Goal: Task Accomplishment & Management: Manage account settings

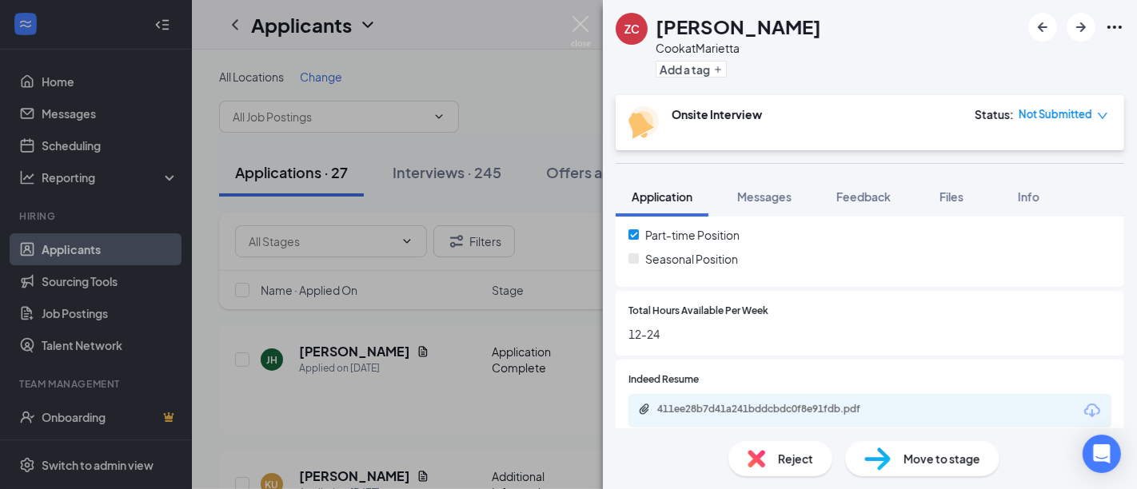
scroll to position [394, 0]
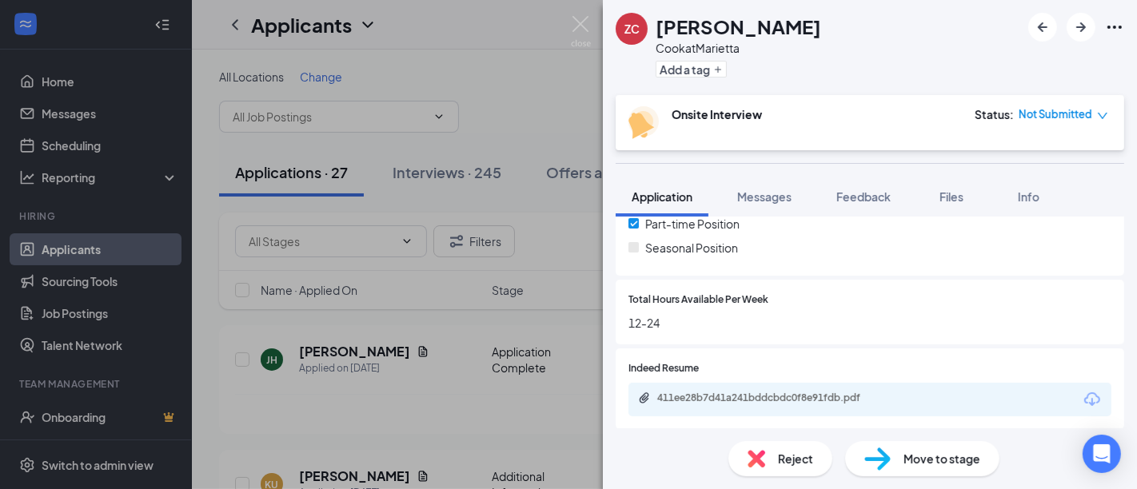
click at [748, 392] on div "411ee28b7d41a241bddcbdc0f8e91fdb.pdf" at bounding box center [769, 398] width 224 height 13
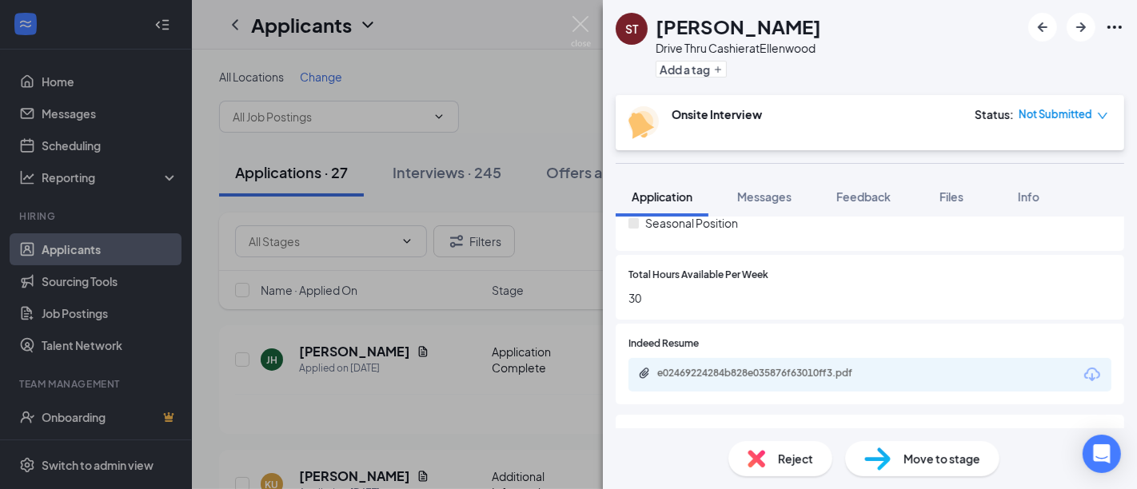
scroll to position [326, 0]
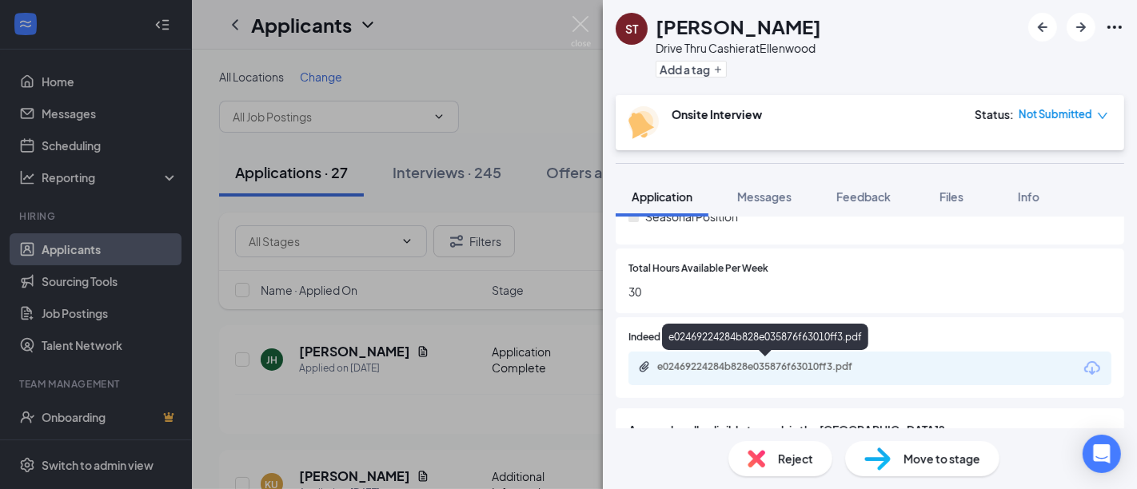
click at [747, 369] on div "e02469224284b828e035876f63010ff3.pdf" at bounding box center [769, 367] width 224 height 13
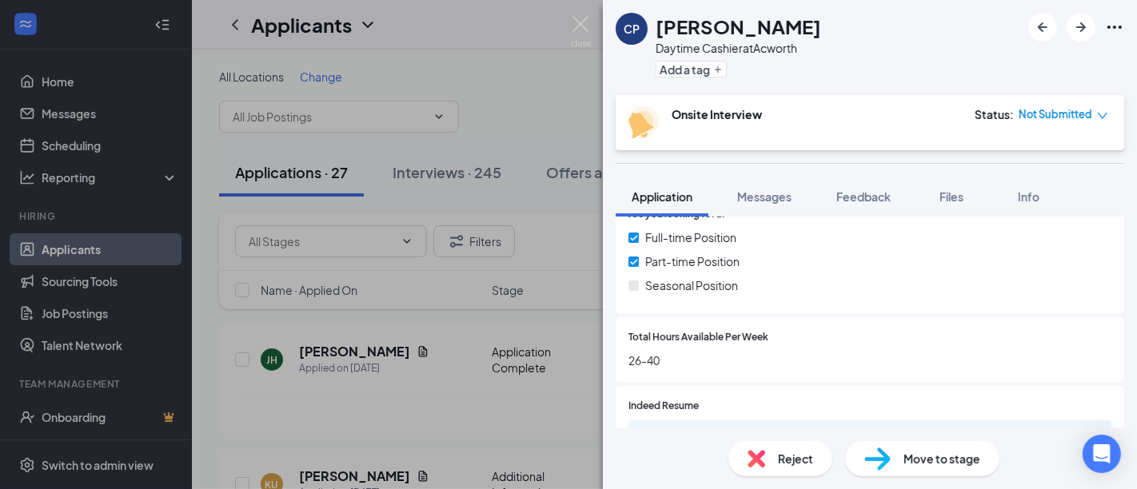
scroll to position [288, 0]
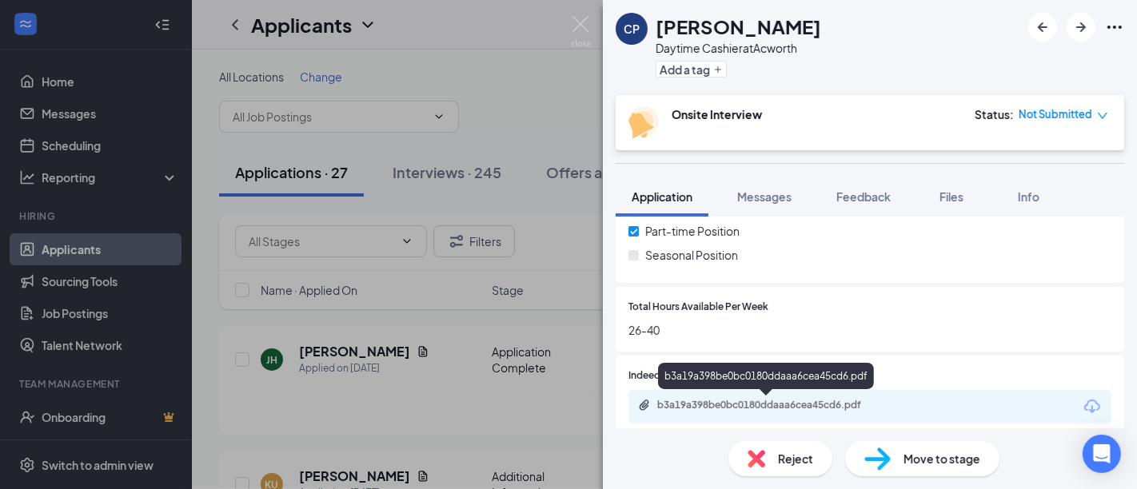
click at [726, 402] on div "b3a19a398be0bc0180ddaaa6cea45cd6.pdf" at bounding box center [769, 405] width 224 height 13
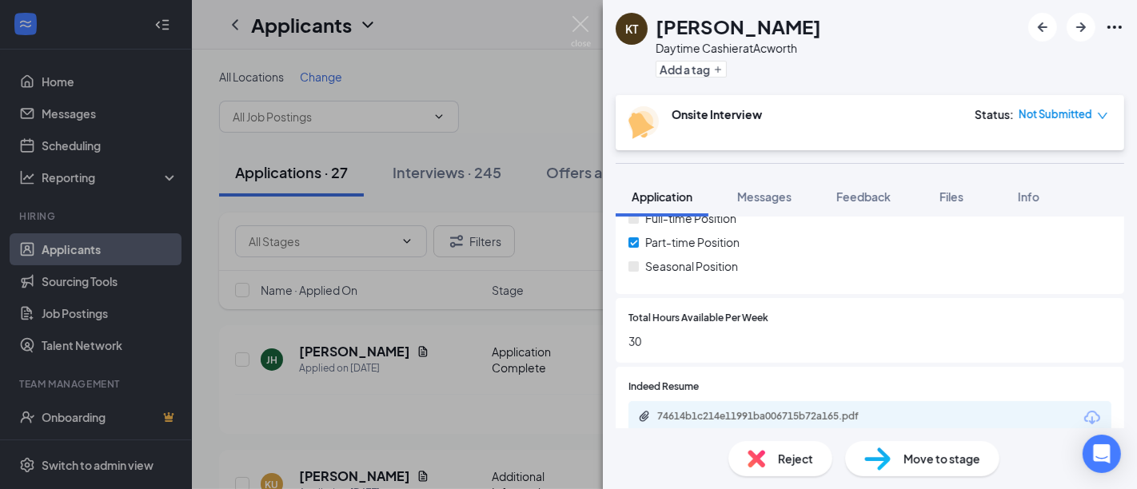
scroll to position [325, 0]
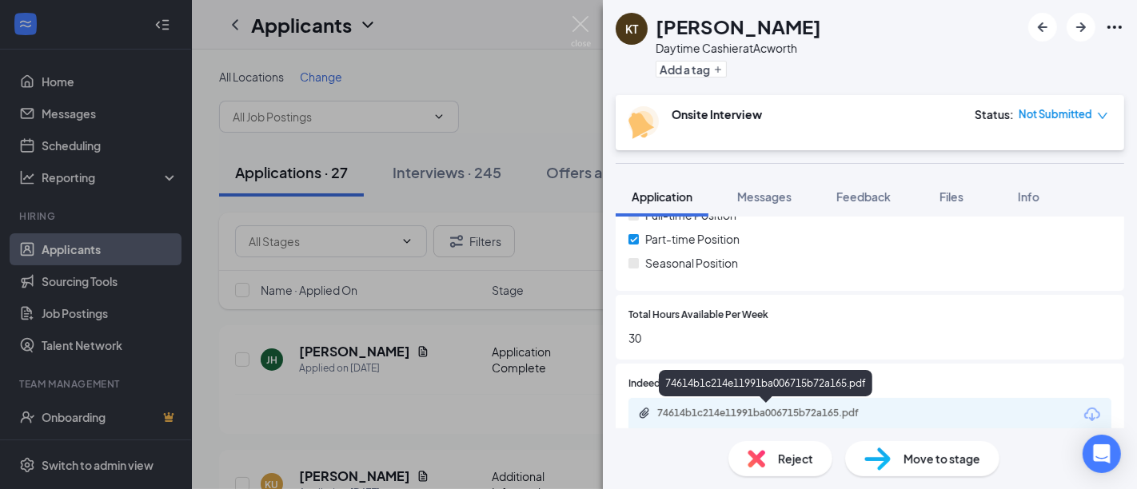
click at [708, 413] on div "74614b1c214e11991ba006715b72a165.pdf" at bounding box center [769, 413] width 224 height 13
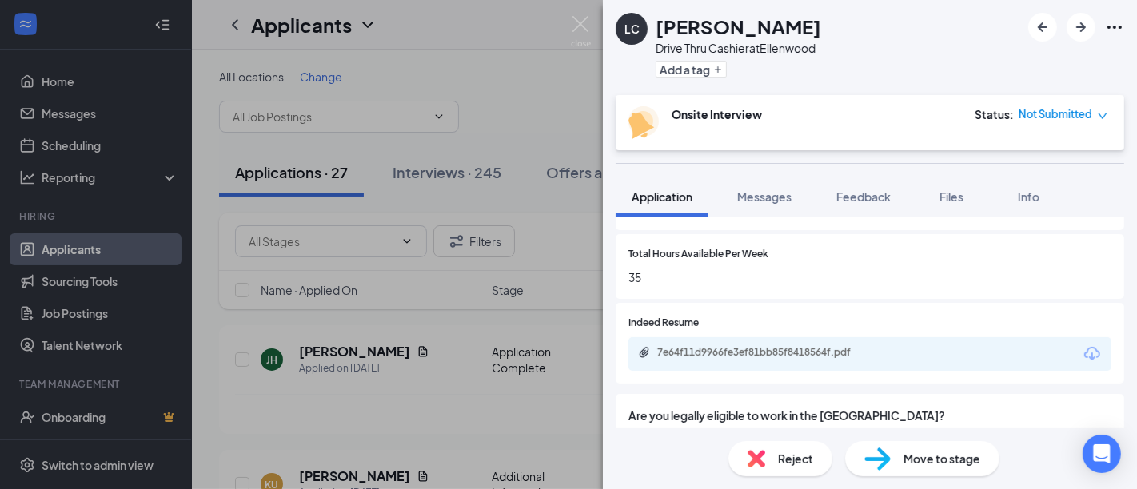
scroll to position [345, 0]
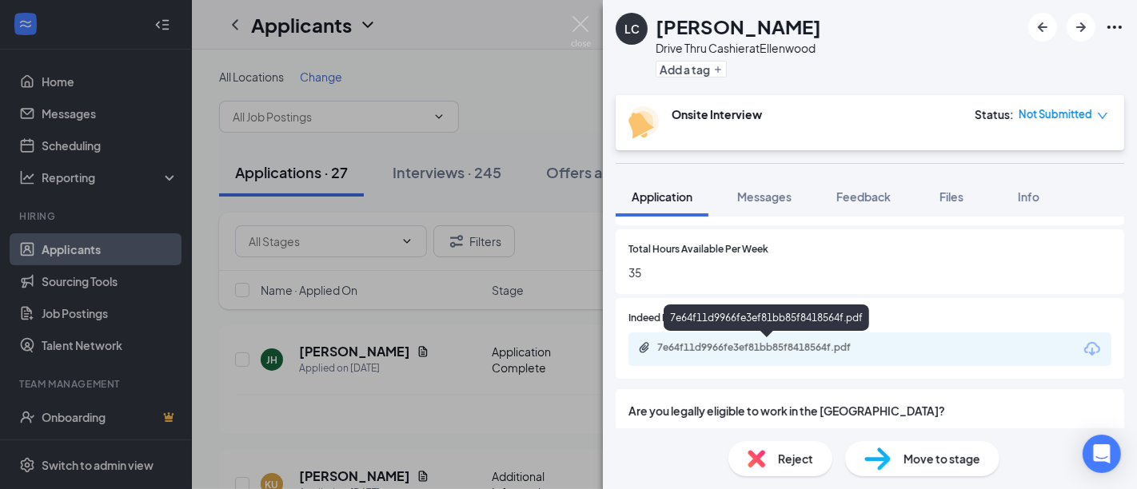
click at [750, 345] on div "7e64f11d9966fe3ef81bb85f8418564f.pdf" at bounding box center [769, 347] width 224 height 13
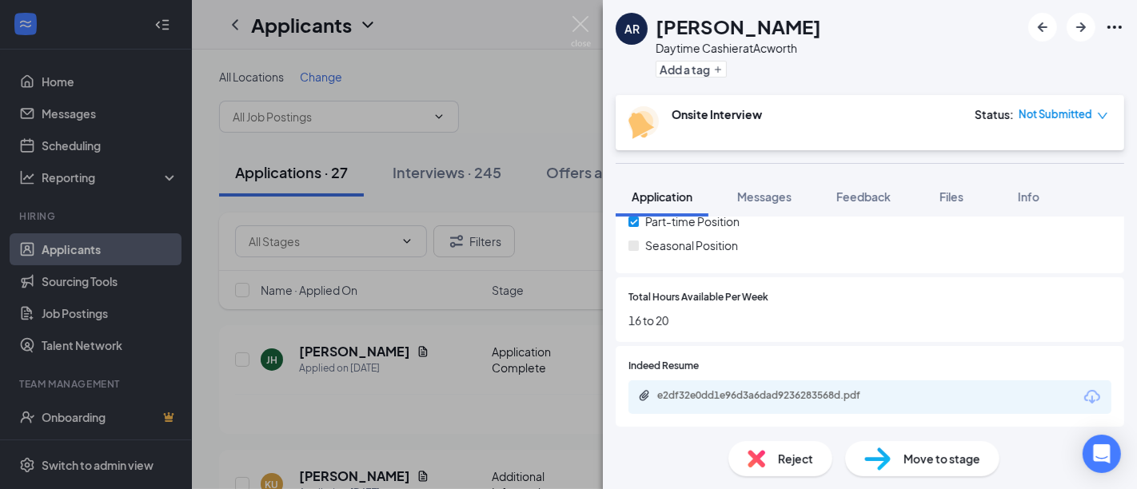
scroll to position [344, 0]
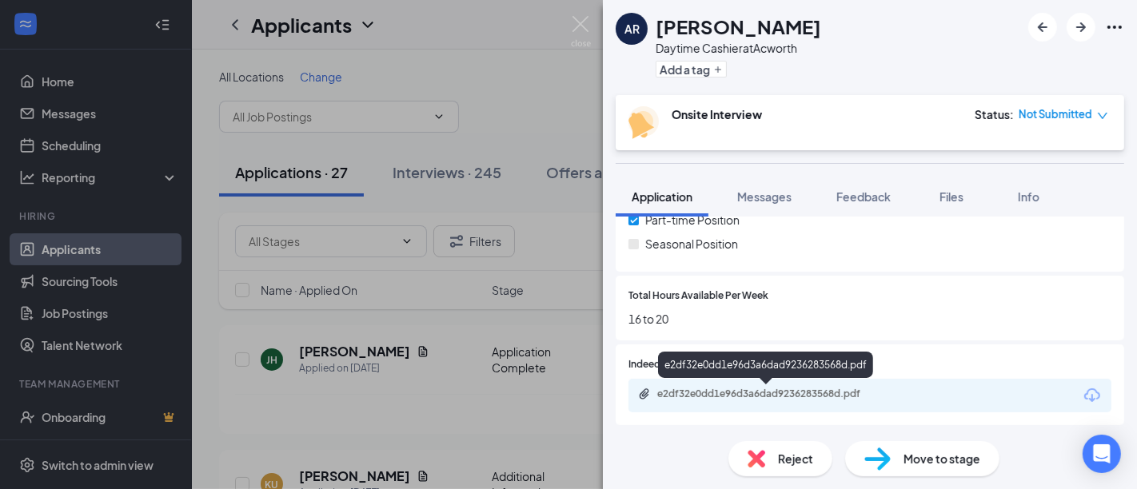
click at [784, 394] on div "e2df32e0dd1e96d3a6dad9236283568d.pdf" at bounding box center [769, 394] width 224 height 13
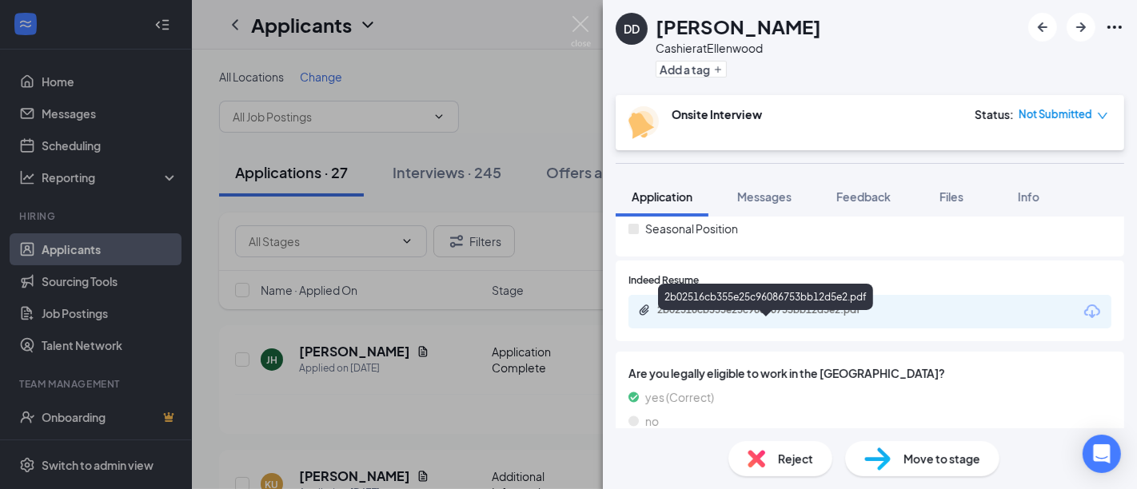
scroll to position [320, 0]
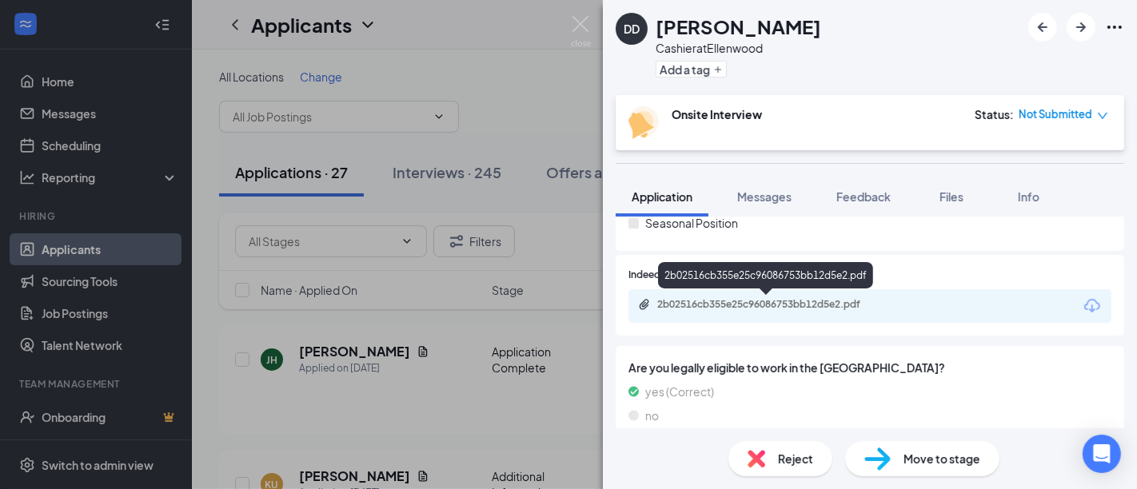
click at [731, 301] on div "2b02516cb355e25c96086753bb12d5e2.pdf" at bounding box center [769, 304] width 224 height 13
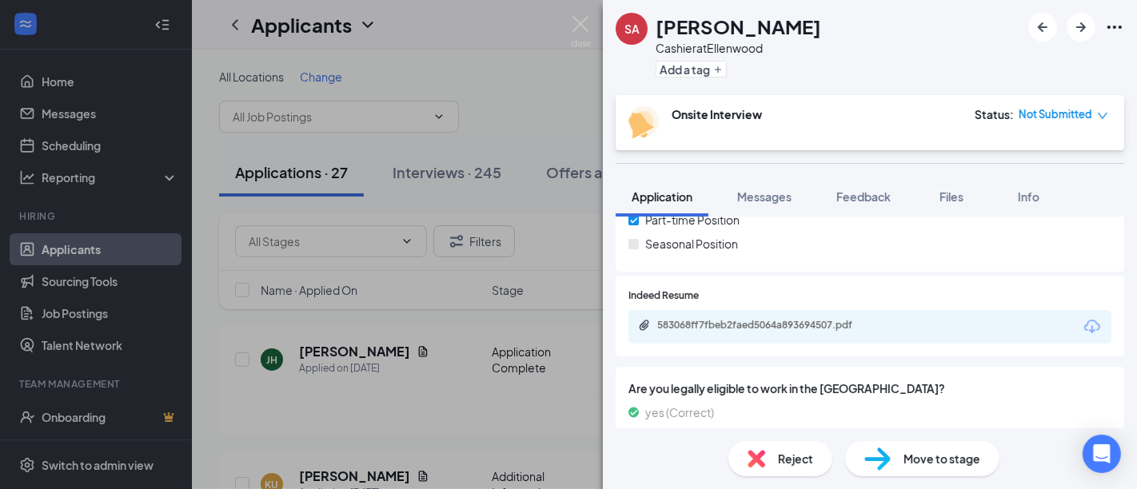
scroll to position [300, 0]
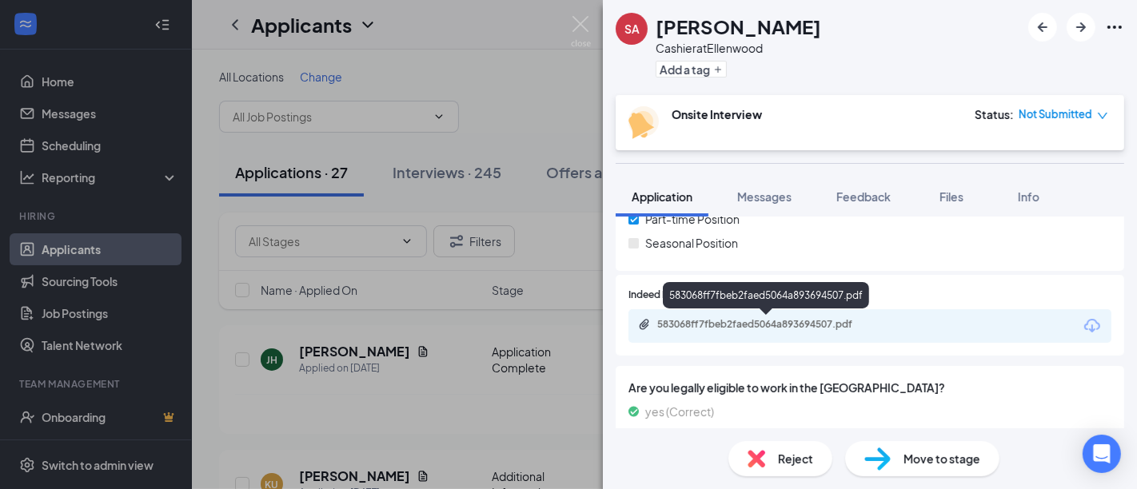
click at [776, 329] on div "583068ff7fbeb2faed5064a893694507.pdf" at bounding box center [769, 324] width 224 height 13
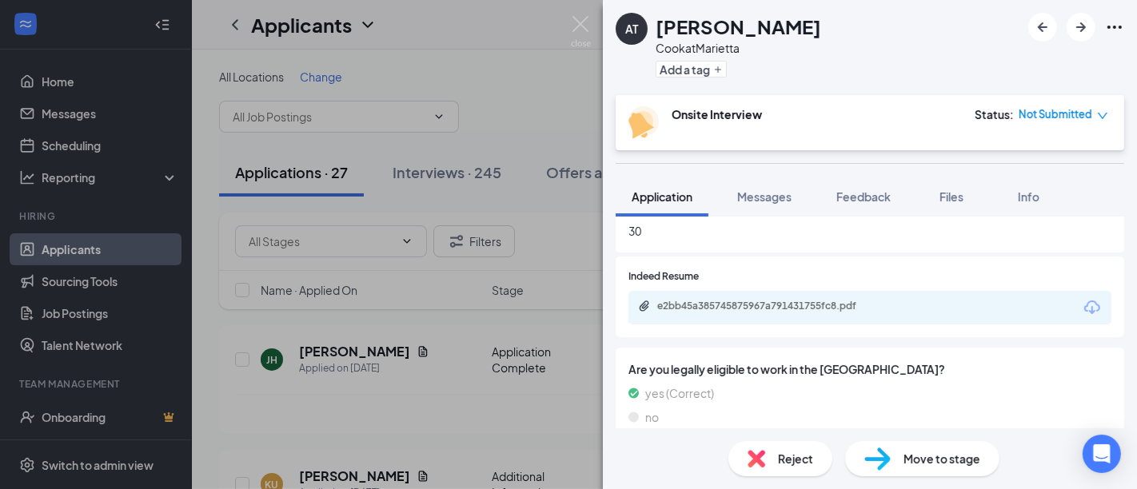
scroll to position [488, 0]
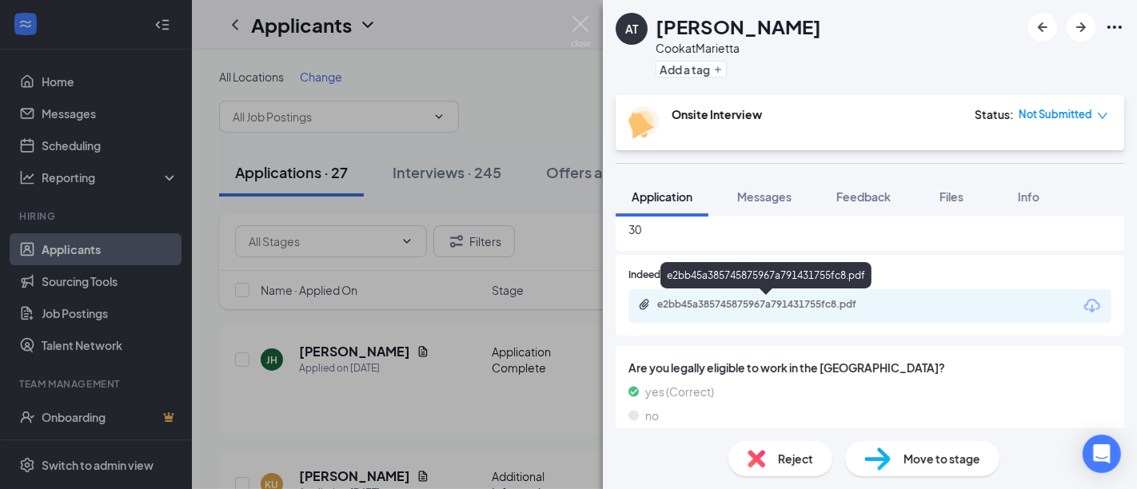
click at [708, 293] on div "e2bb45a385745875967a791431755fc8.pdf" at bounding box center [765, 278] width 211 height 33
click at [704, 309] on div "e2bb45a385745875967a791431755fc8.pdf" at bounding box center [769, 304] width 224 height 13
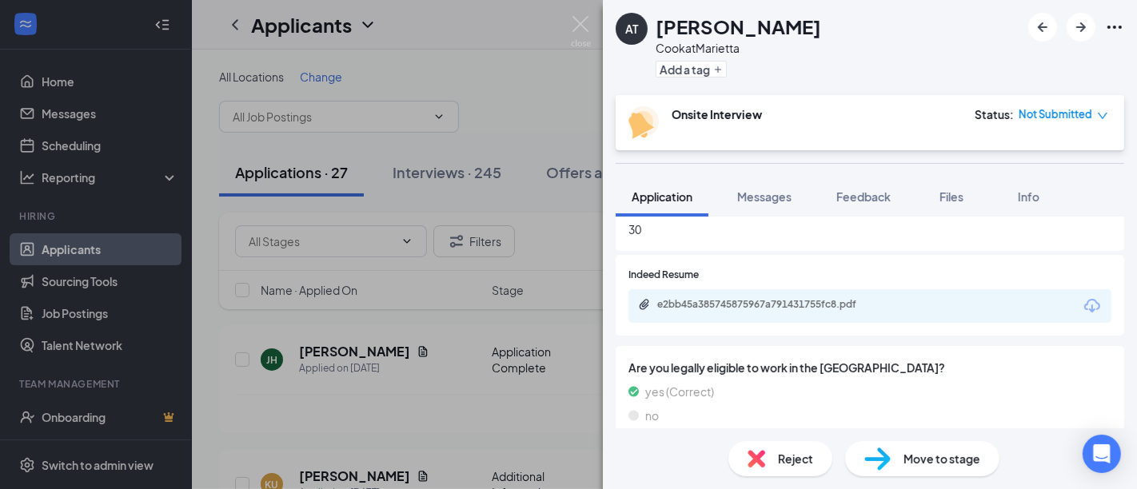
click at [1071, 109] on span "Not Submitted" at bounding box center [1056, 114] width 74 height 16
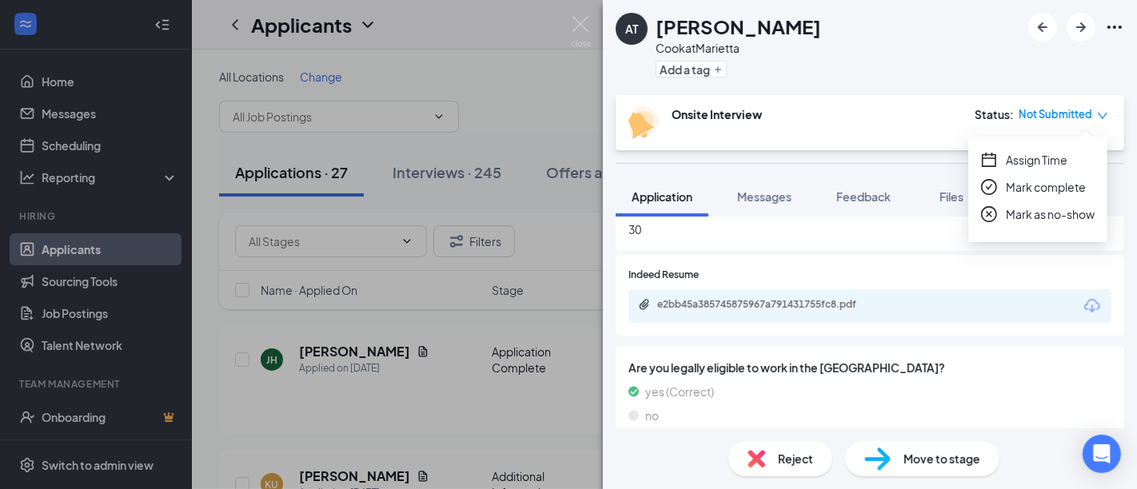
click at [1039, 154] on span "Assign Time" at bounding box center [1037, 160] width 62 height 18
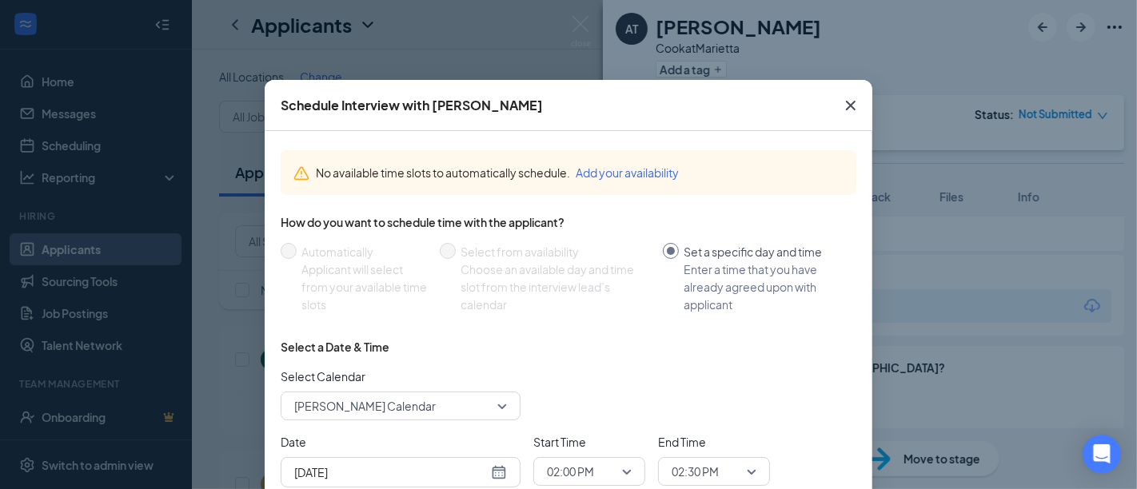
scroll to position [126, 0]
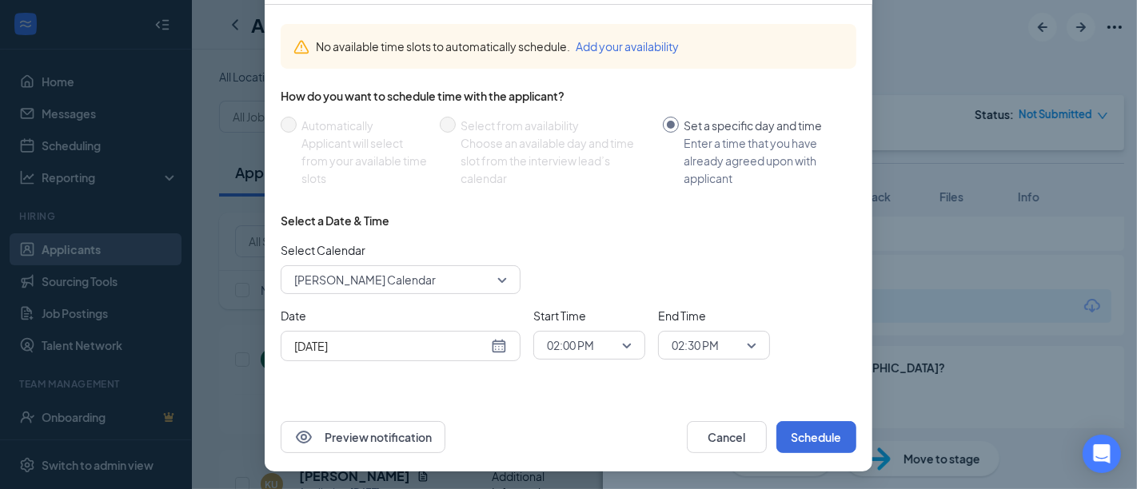
click at [491, 346] on div "Aug 26, 2025" at bounding box center [400, 346] width 213 height 18
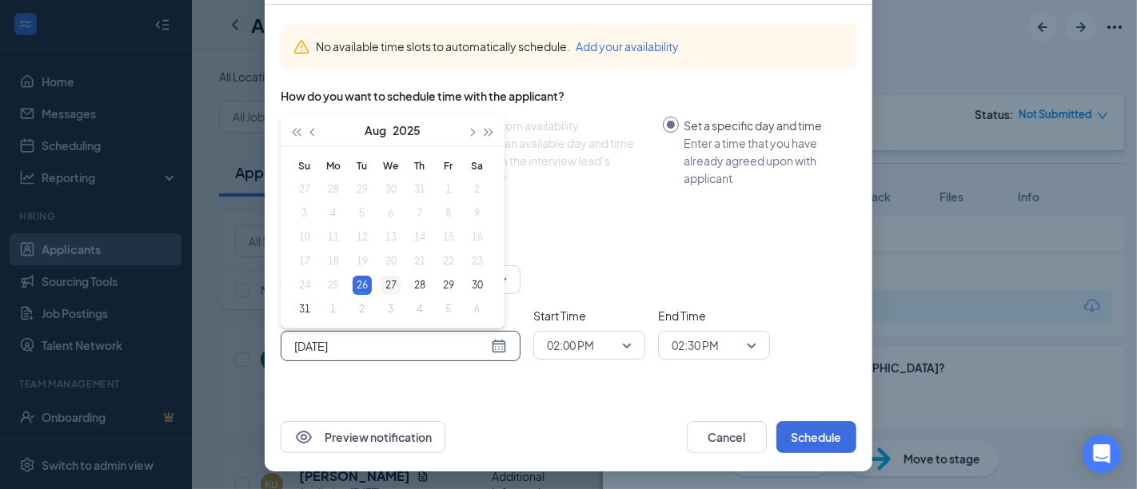
type input "Aug 27, 2025"
click at [381, 277] on div "27" at bounding box center [390, 285] width 19 height 19
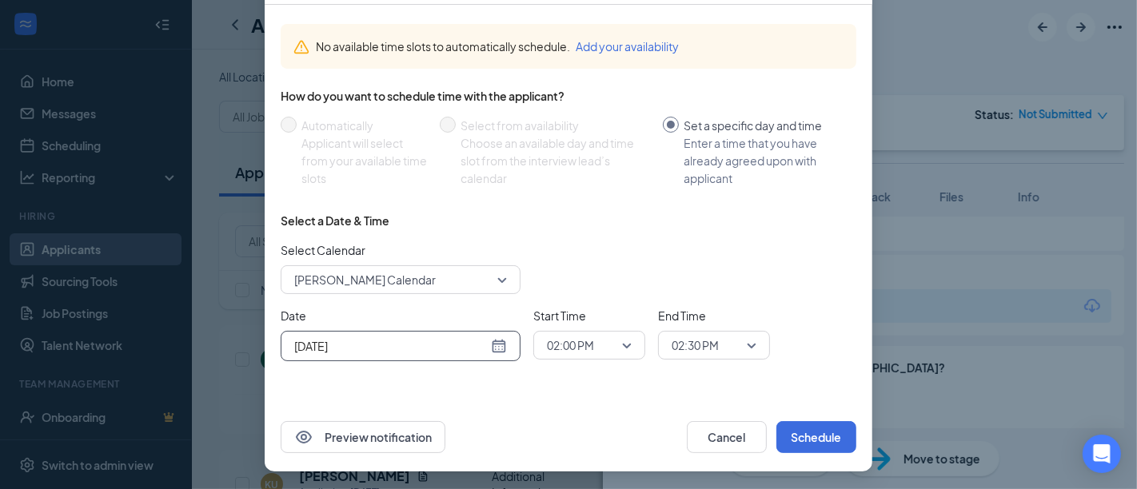
click at [609, 348] on span "02:00 PM" at bounding box center [582, 345] width 70 height 24
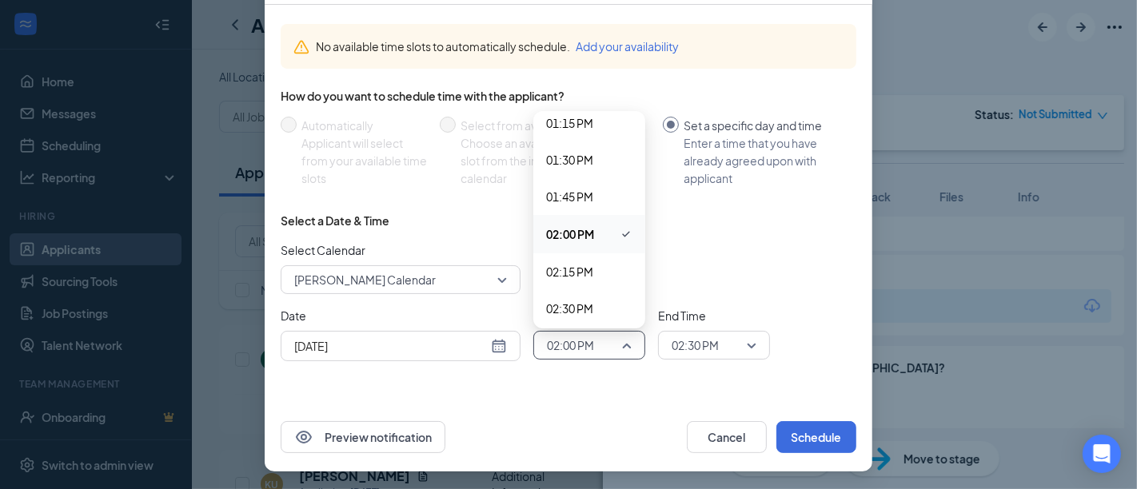
scroll to position [1964, 0]
click at [596, 302] on span "02:30 PM" at bounding box center [589, 306] width 86 height 18
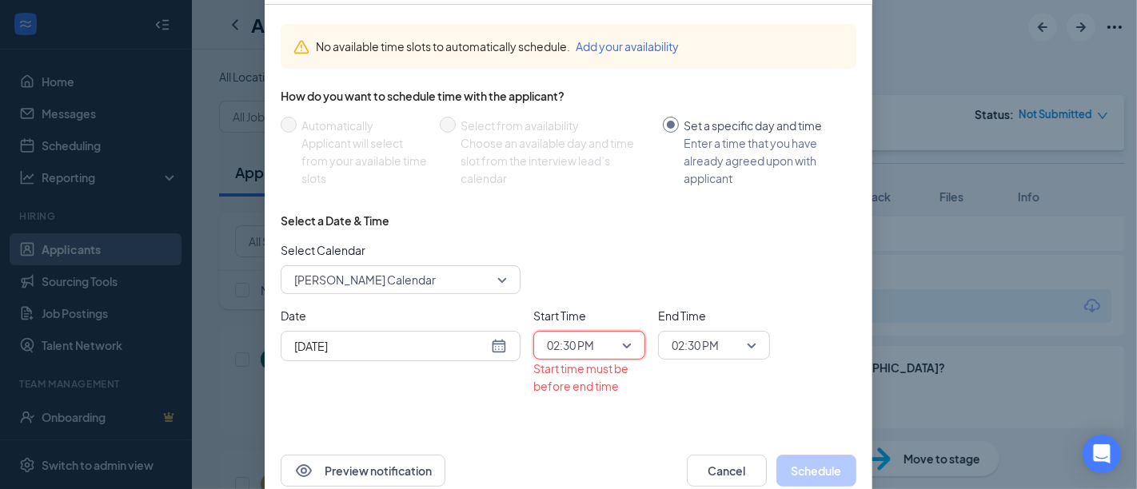
click at [725, 342] on span "02:30 PM" at bounding box center [707, 345] width 70 height 24
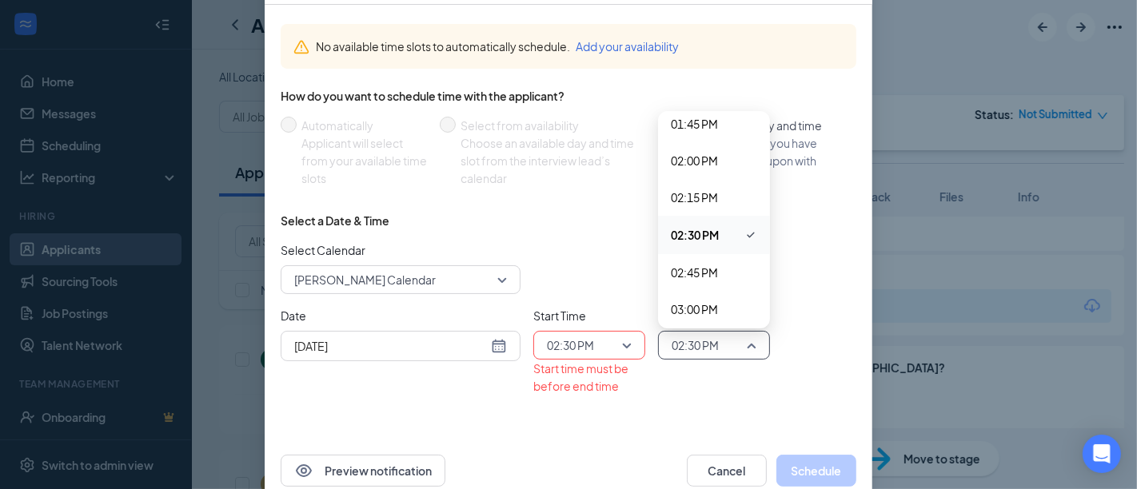
scroll to position [2037, 0]
click at [702, 298] on span "03:00 PM" at bounding box center [694, 307] width 47 height 18
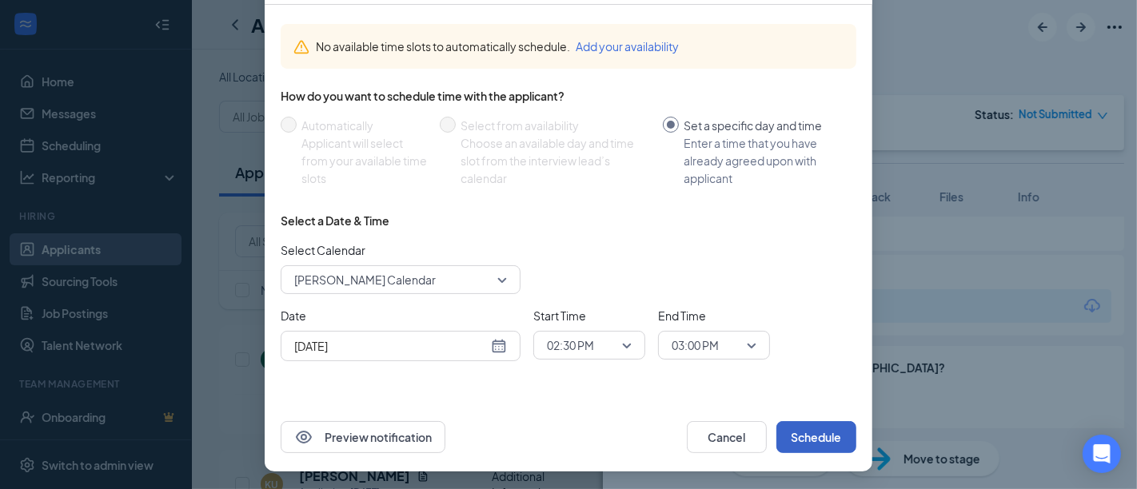
click at [816, 445] on button "Schedule" at bounding box center [816, 437] width 80 height 32
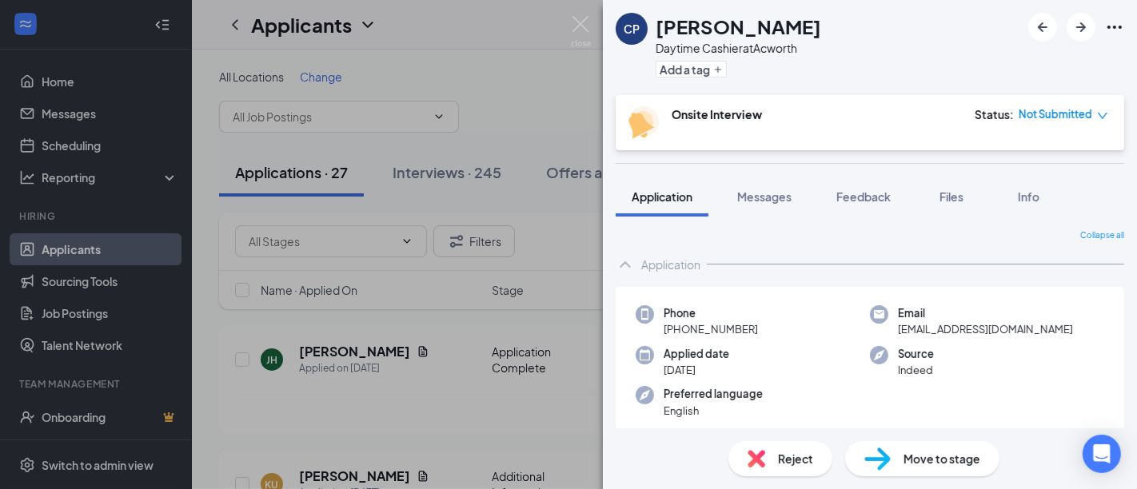
scroll to position [288, 0]
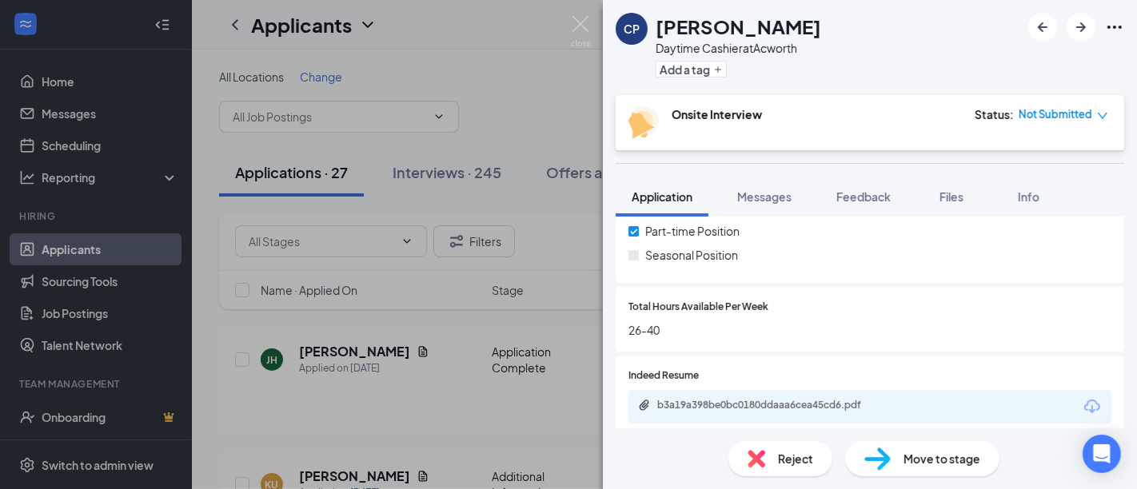
click at [755, 163] on div at bounding box center [870, 163] width 509 height 1
click at [1060, 118] on span "Not Submitted" at bounding box center [1056, 114] width 74 height 16
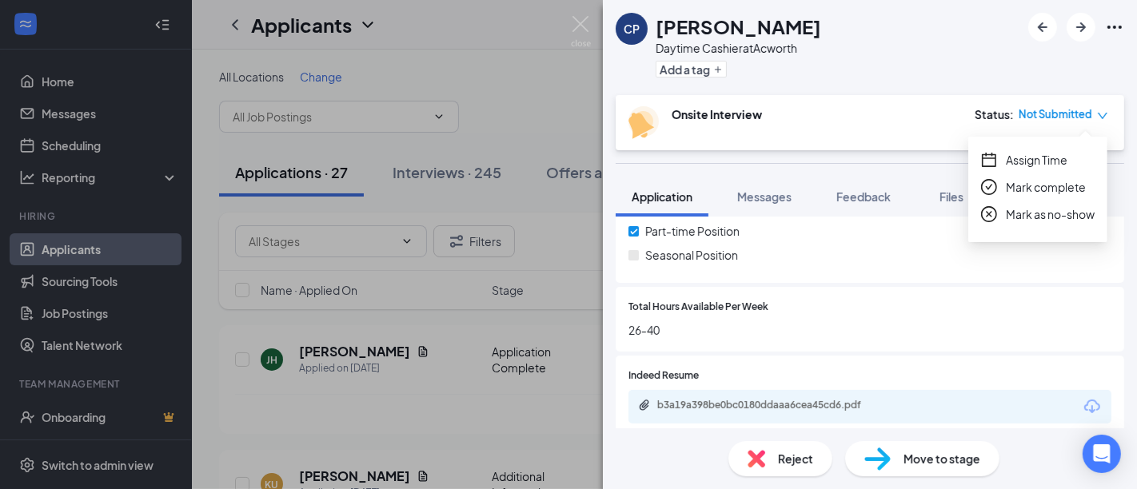
click at [1039, 154] on span "Assign Time" at bounding box center [1037, 160] width 62 height 18
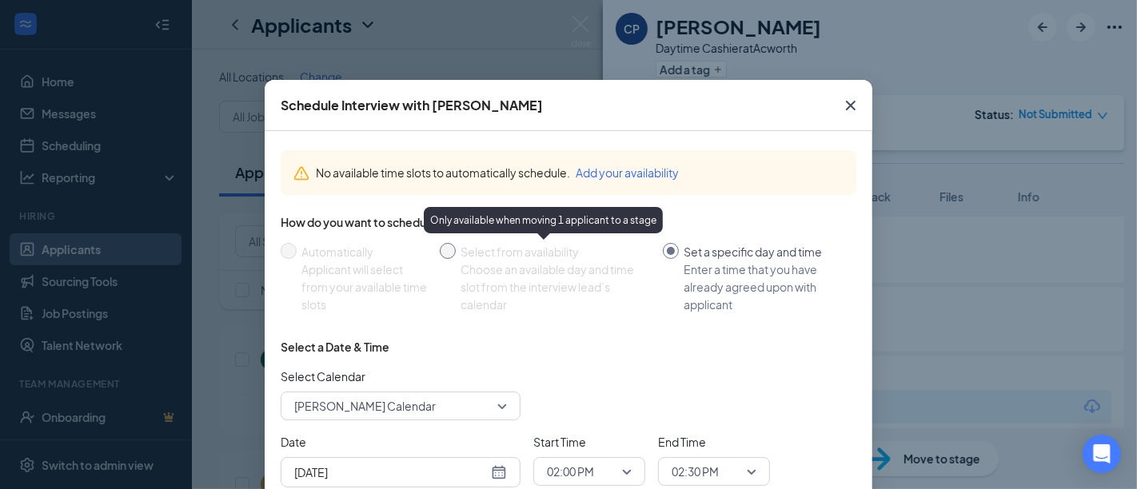
scroll to position [126, 0]
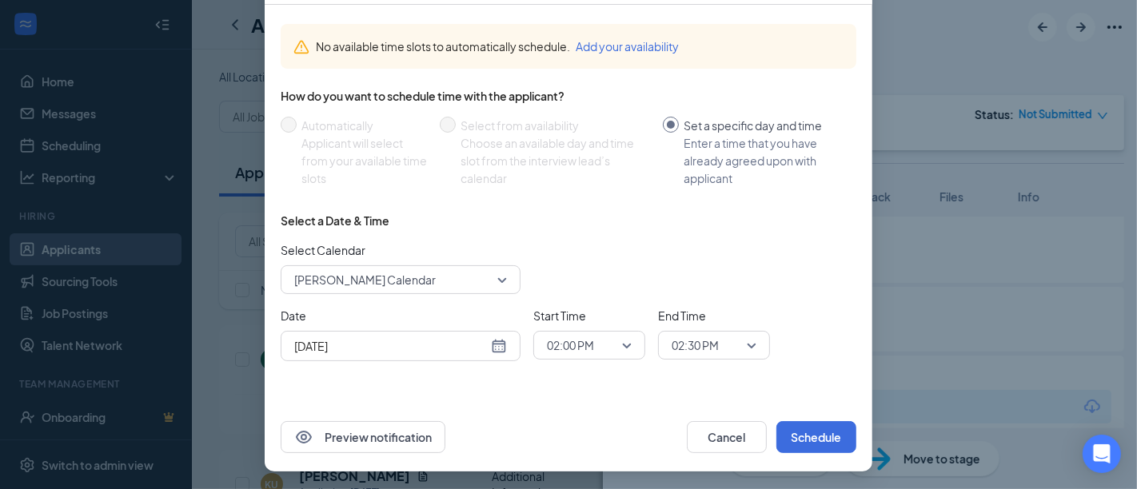
click at [496, 349] on div "Aug 26, 2025" at bounding box center [400, 346] width 213 height 18
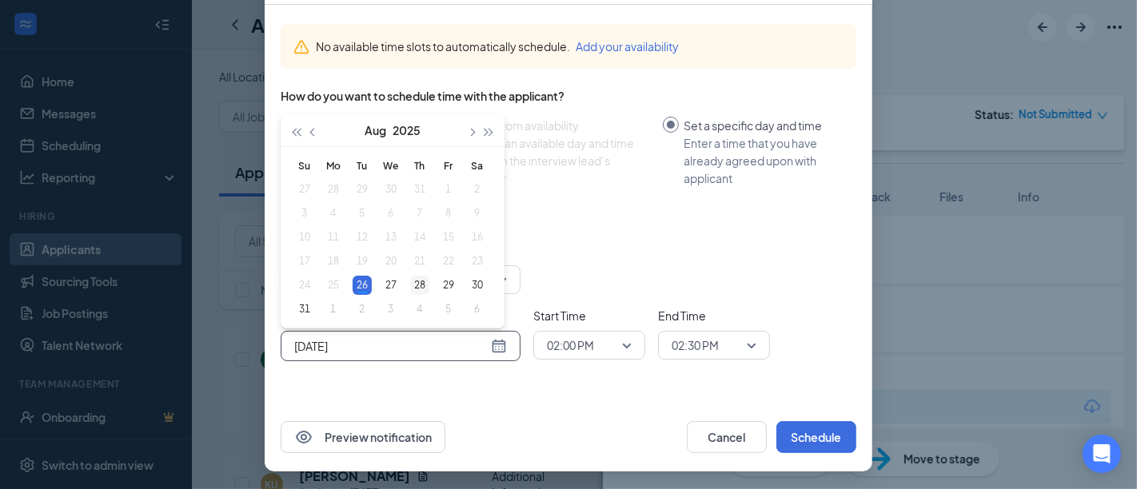
type input "Aug 28, 2025"
click at [413, 285] on div "28" at bounding box center [419, 285] width 19 height 19
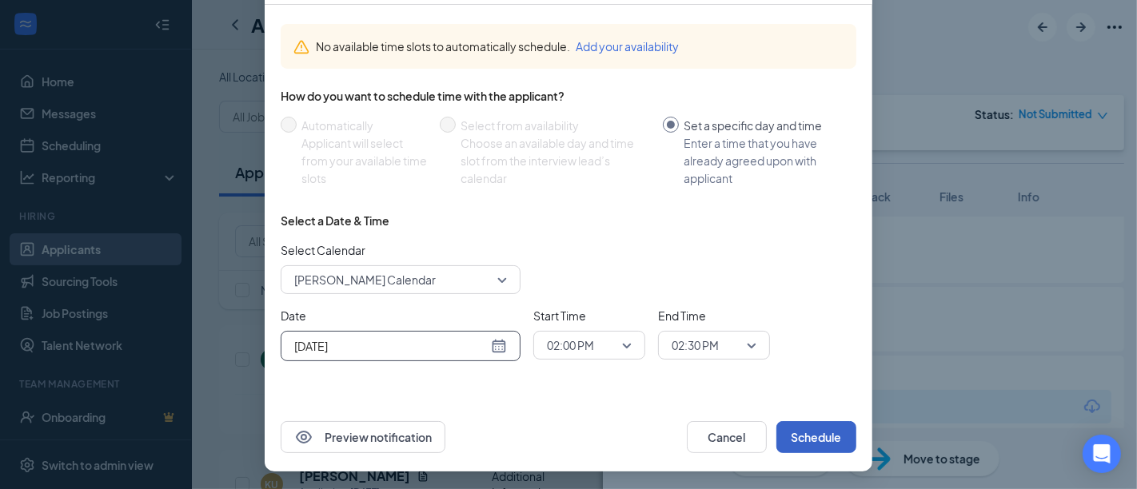
click at [806, 433] on button "Schedule" at bounding box center [816, 437] width 80 height 32
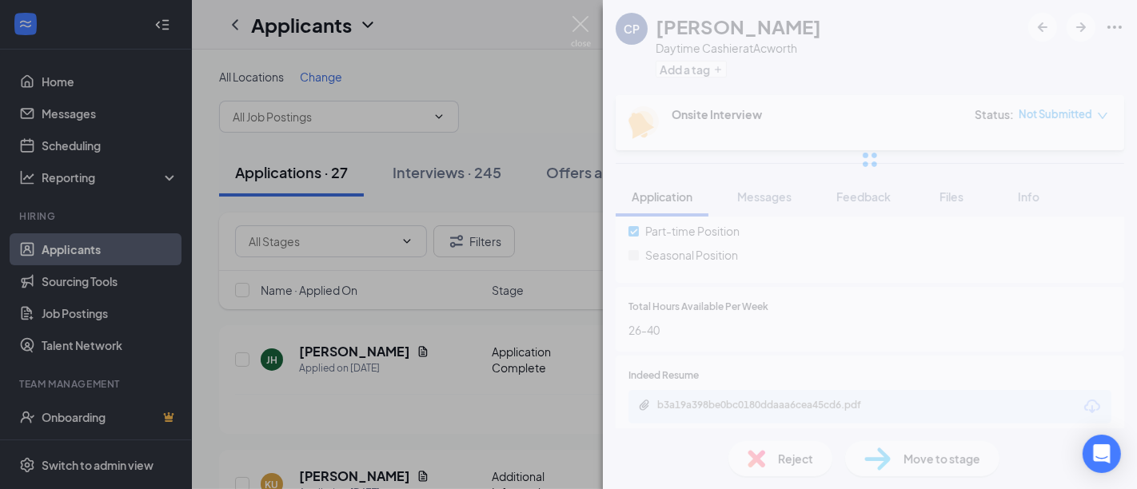
scroll to position [46, 0]
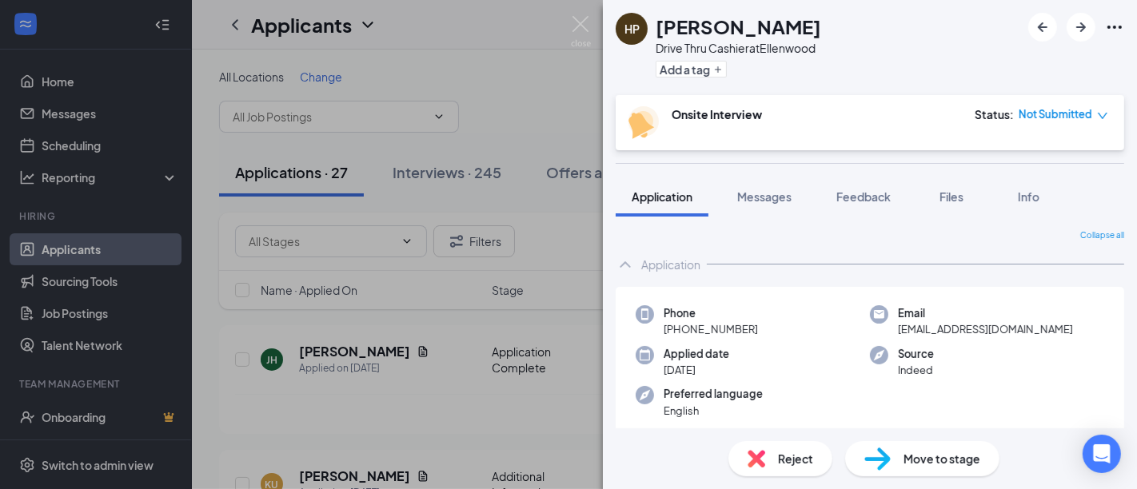
scroll to position [323, 0]
